Goal: Information Seeking & Learning: Learn about a topic

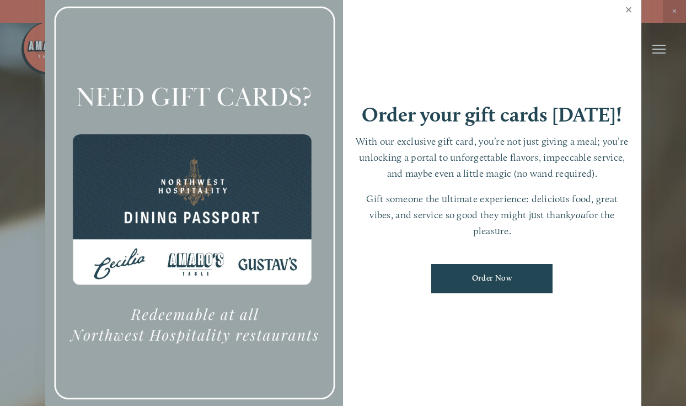
click at [630, 9] on link "Close" at bounding box center [630, 11] width 22 height 31
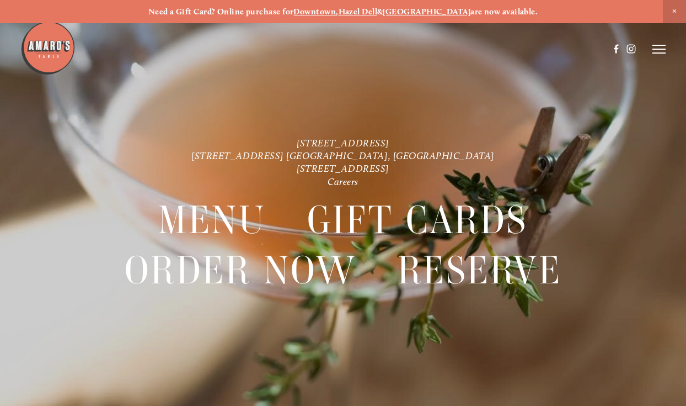
click at [370, 12] on strong "Hazel Dell" at bounding box center [358, 12] width 39 height 10
click at [336, 10] on strong "Downtown" at bounding box center [315, 12] width 42 height 10
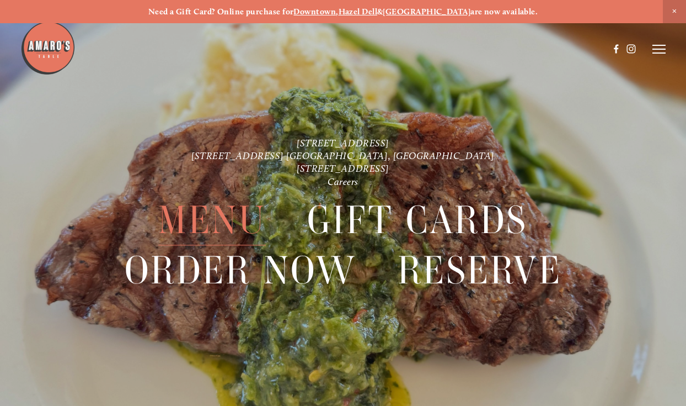
click at [198, 214] on span "Menu" at bounding box center [212, 220] width 108 height 50
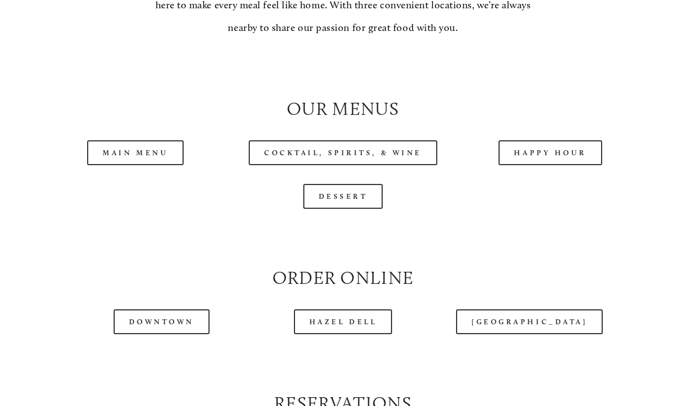
scroll to position [944, 0]
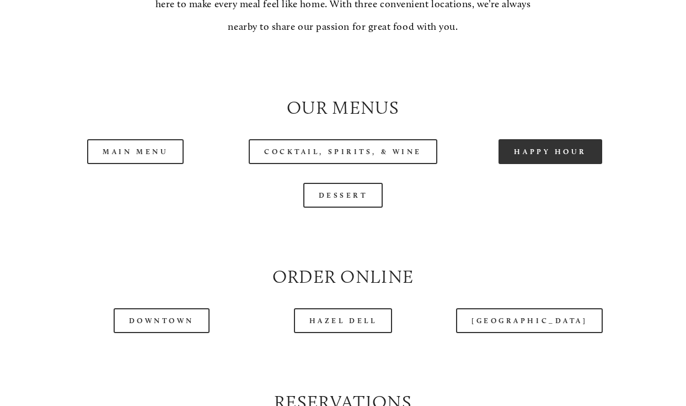
click at [533, 164] on link "Happy Hour" at bounding box center [551, 151] width 104 height 25
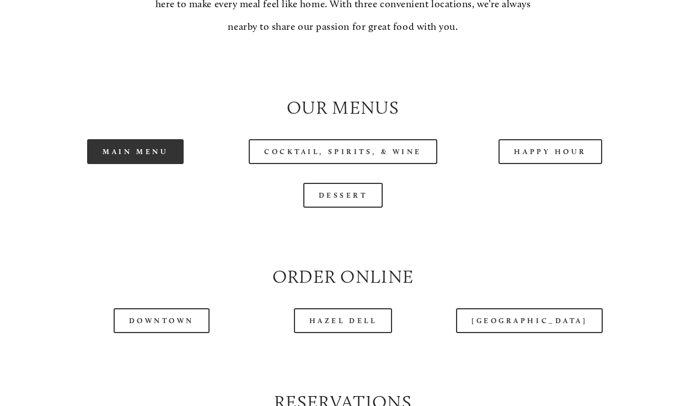
click at [140, 164] on link "Main Menu" at bounding box center [135, 151] width 97 height 25
click at [162, 164] on link "Main Menu" at bounding box center [135, 151] width 97 height 25
